Goal: Check status: Check status

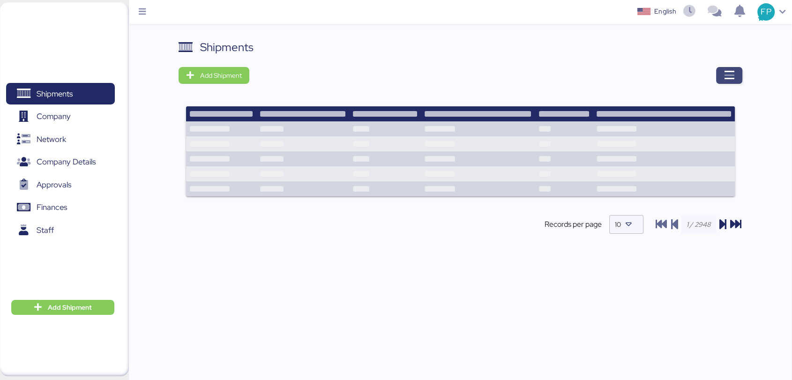
click at [727, 75] on icon "button" at bounding box center [728, 75] width 11 height 11
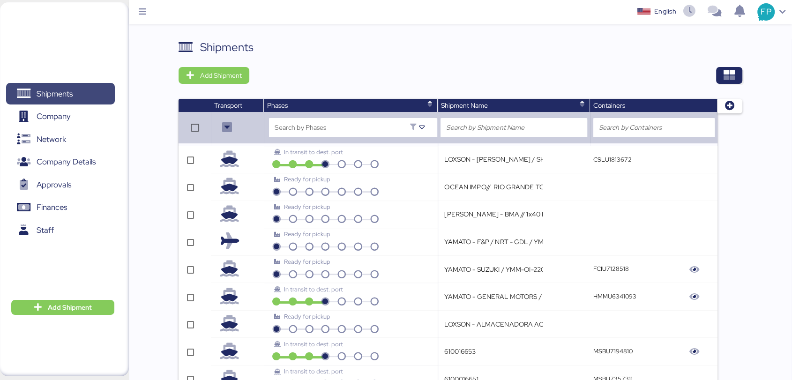
click at [46, 91] on span "Shipments" at bounding box center [55, 94] width 36 height 14
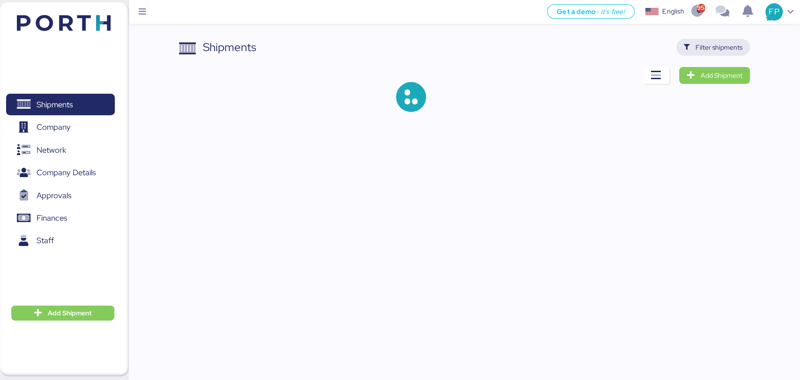
click at [694, 39] on span "Filter shipments" at bounding box center [713, 47] width 74 height 17
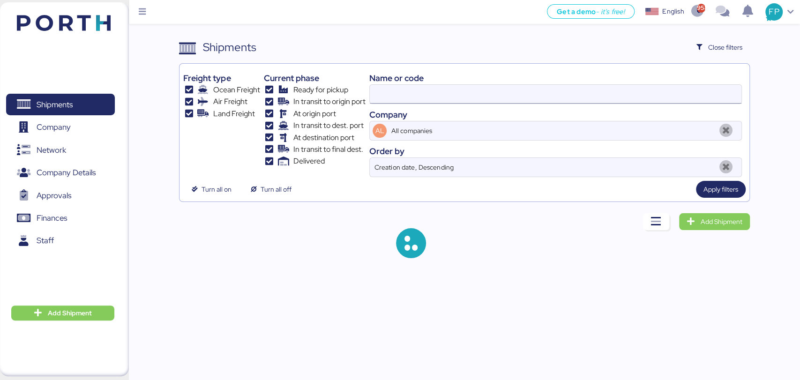
click at [398, 91] on input at bounding box center [555, 94] width 371 height 19
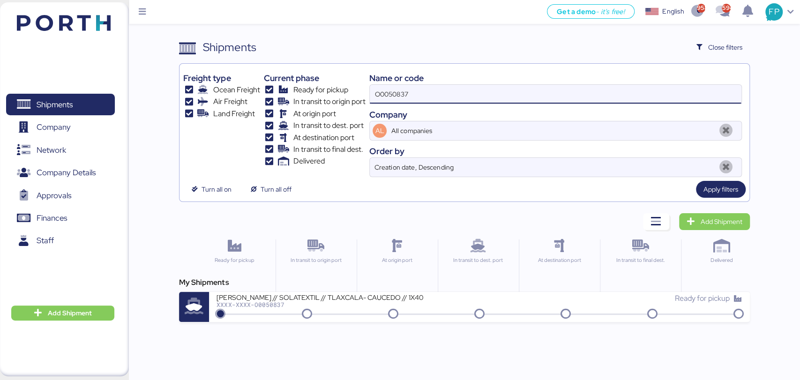
click at [398, 91] on input "O0050837" at bounding box center [555, 94] width 371 height 19
paste input "A0052033"
type input "A0052033"
click at [337, 323] on div "Get a demo - it’s free! Get a demo English Inglés English 958 594 FP Shipments …" at bounding box center [400, 190] width 800 height 380
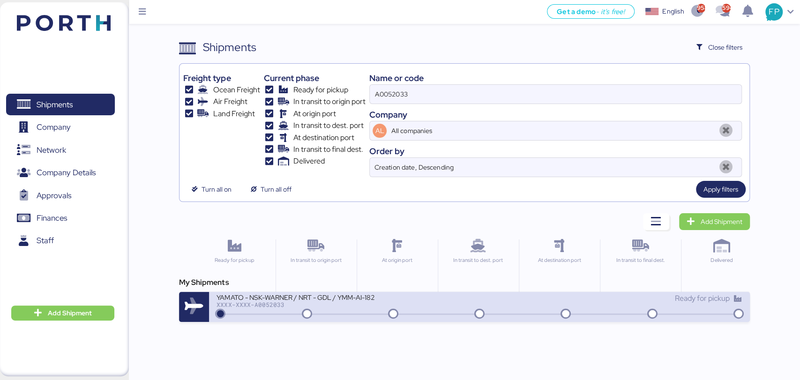
click at [344, 313] on div at bounding box center [478, 313] width 521 height 1
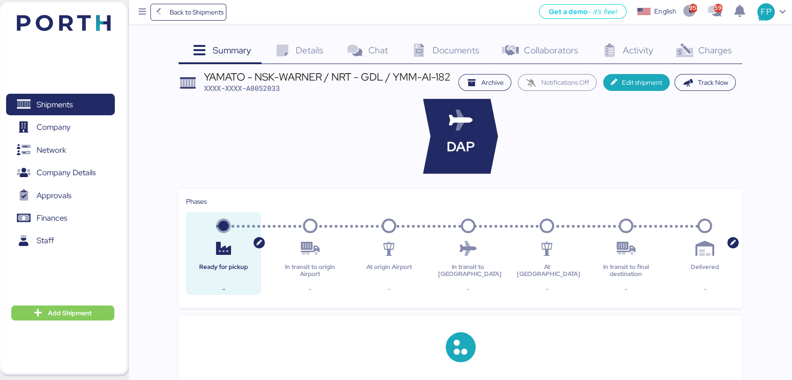
click at [723, 55] on span "Charges" at bounding box center [715, 50] width 34 height 12
